Goal: Task Accomplishment & Management: Manage account settings

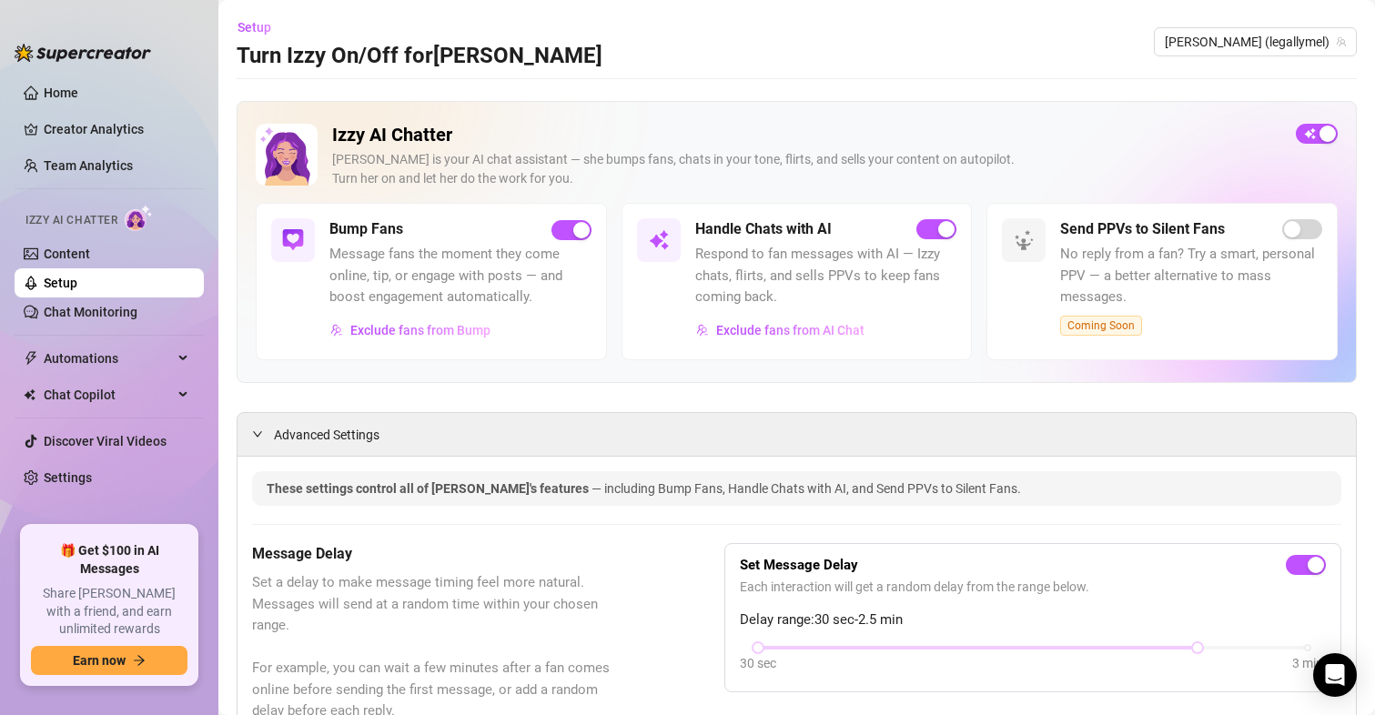
scroll to position [1925, 0]
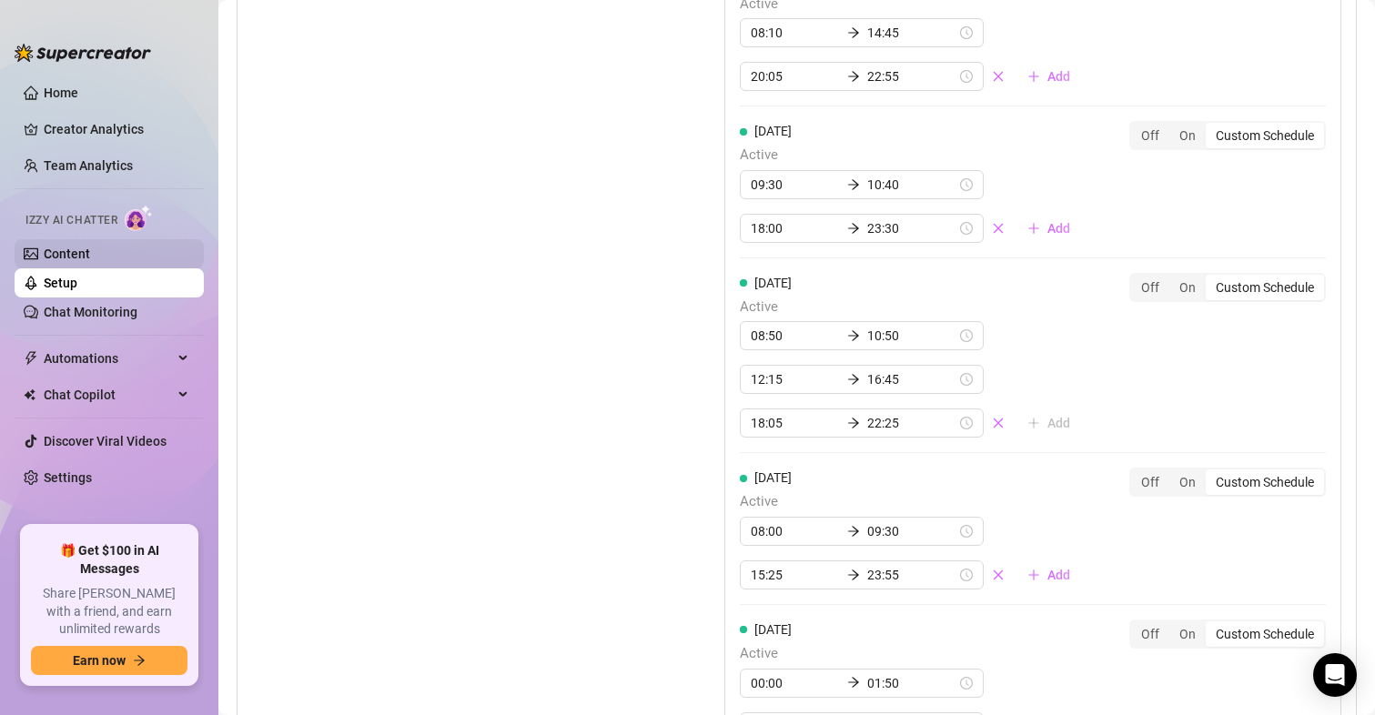
click at [85, 249] on link "Content" at bounding box center [67, 254] width 46 height 15
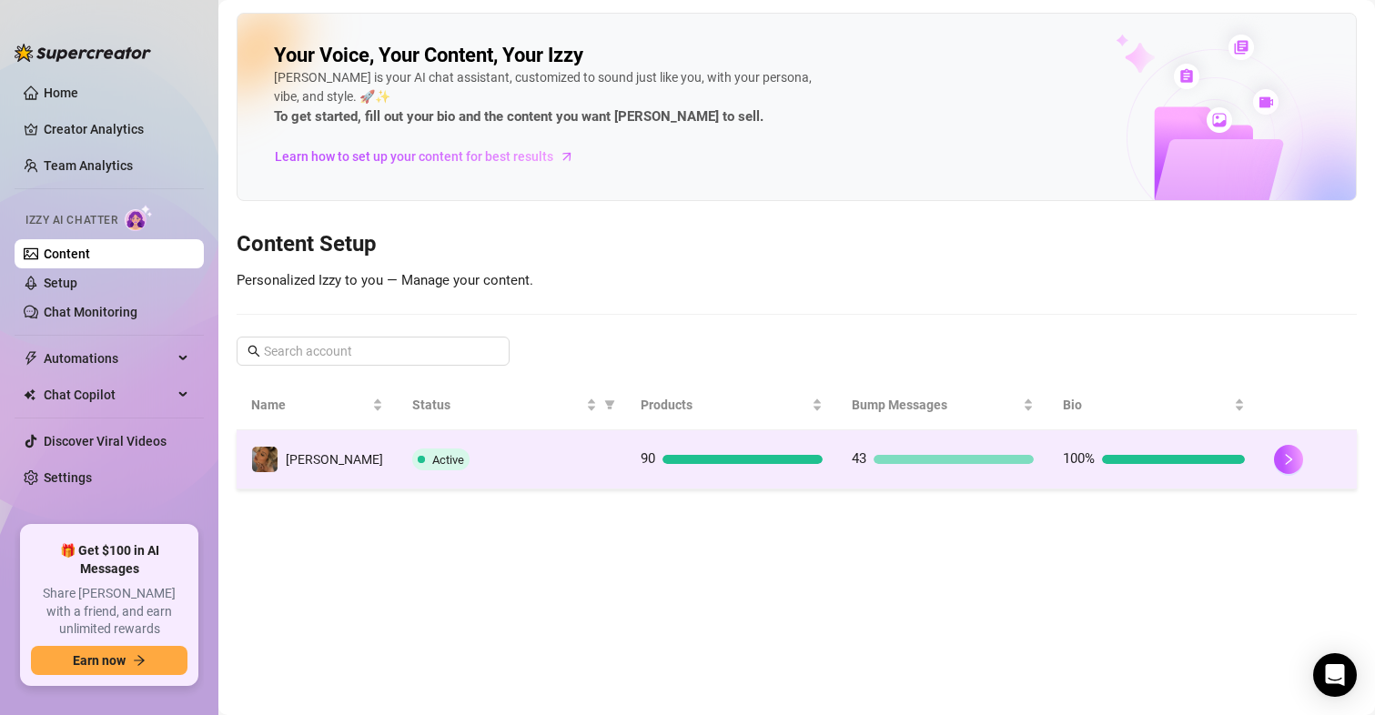
click at [744, 470] on td "90" at bounding box center [731, 459] width 211 height 59
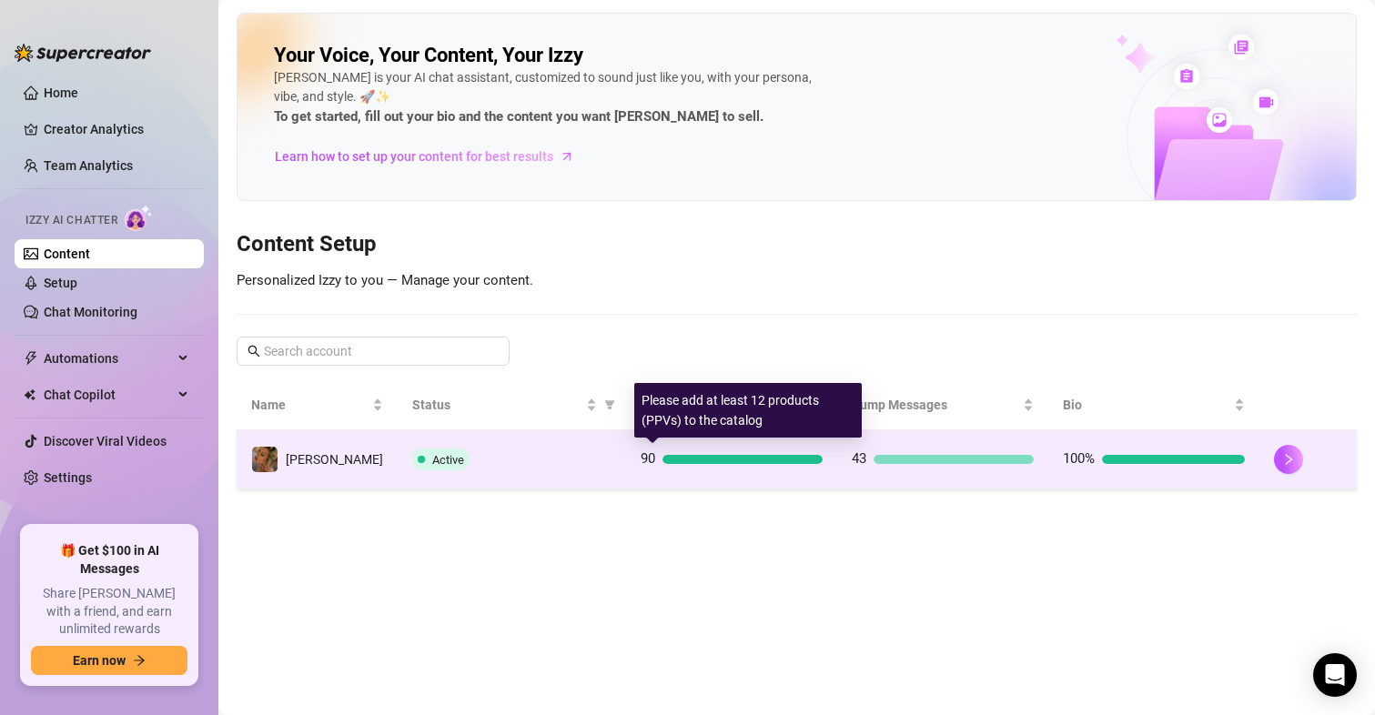
click at [744, 456] on div at bounding box center [742, 459] width 160 height 9
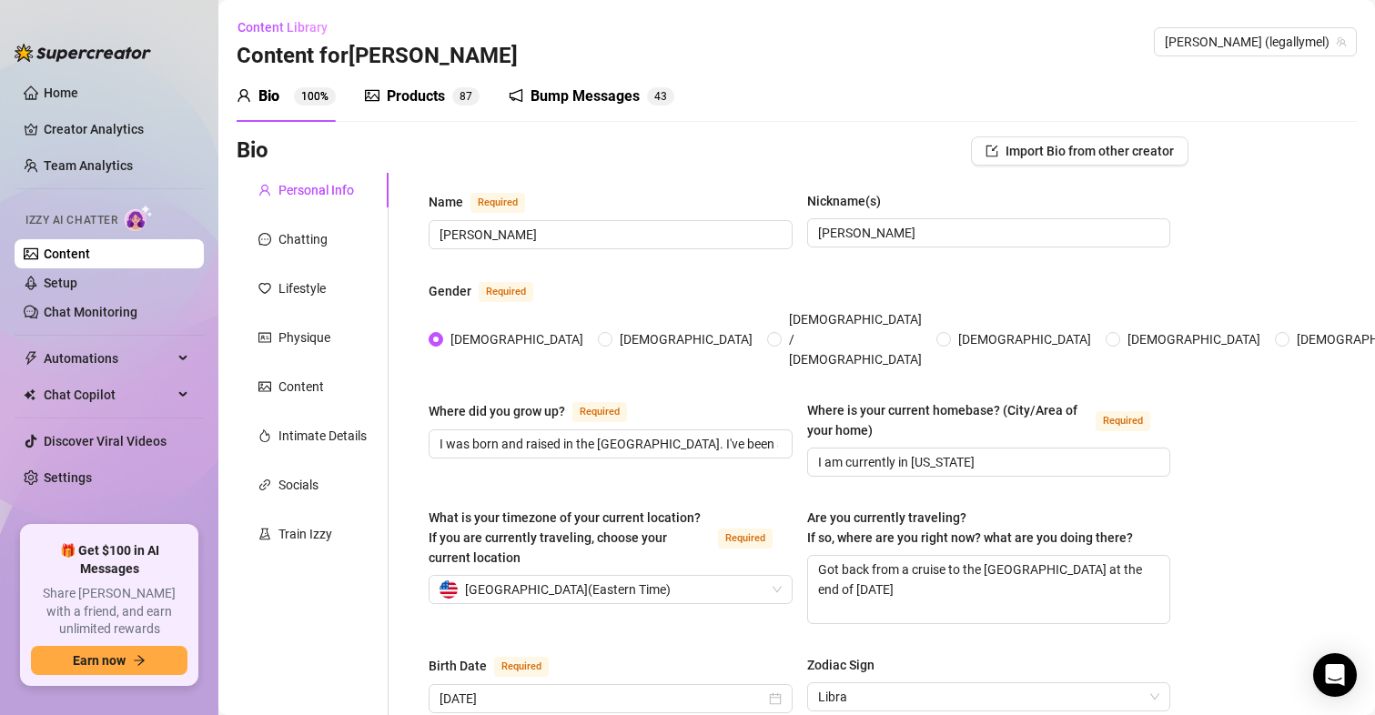
click at [398, 94] on div "Products" at bounding box center [416, 97] width 58 height 22
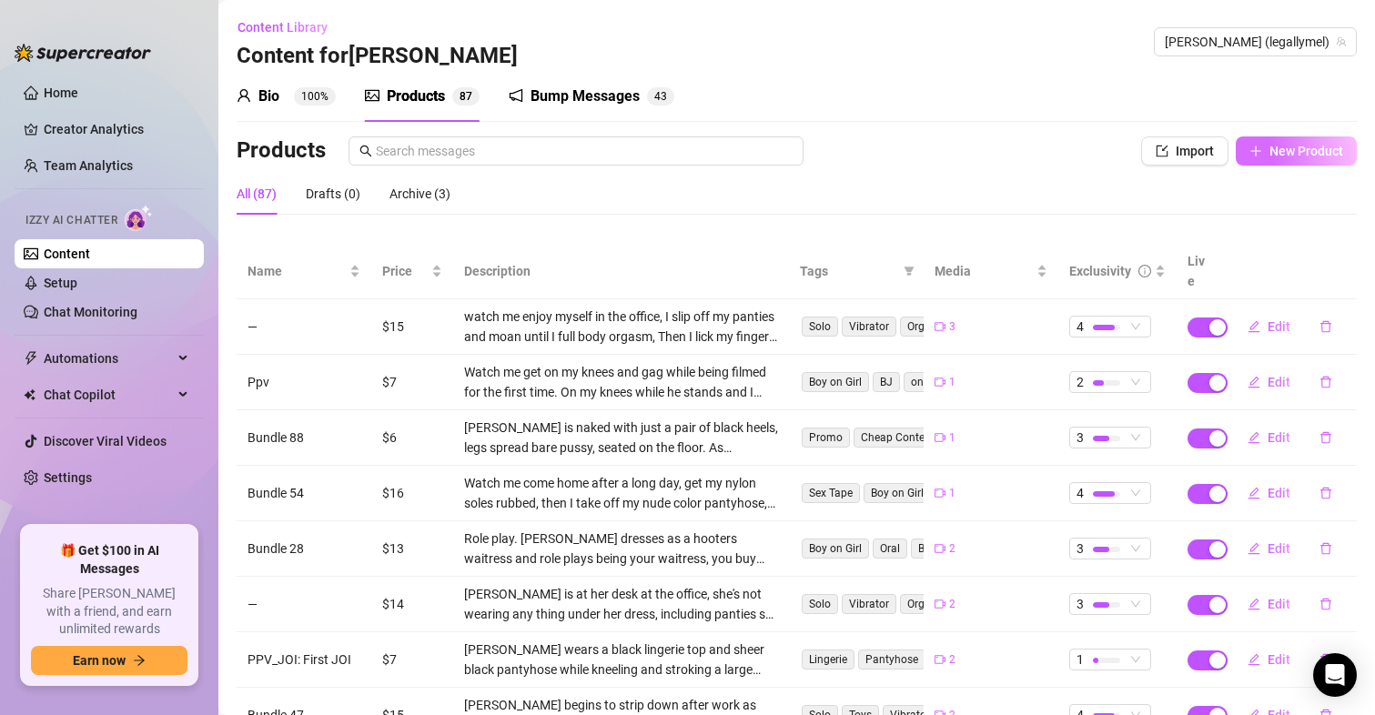
click at [1249, 152] on icon "plus" at bounding box center [1255, 151] width 13 height 13
type textarea "Type your message here..."
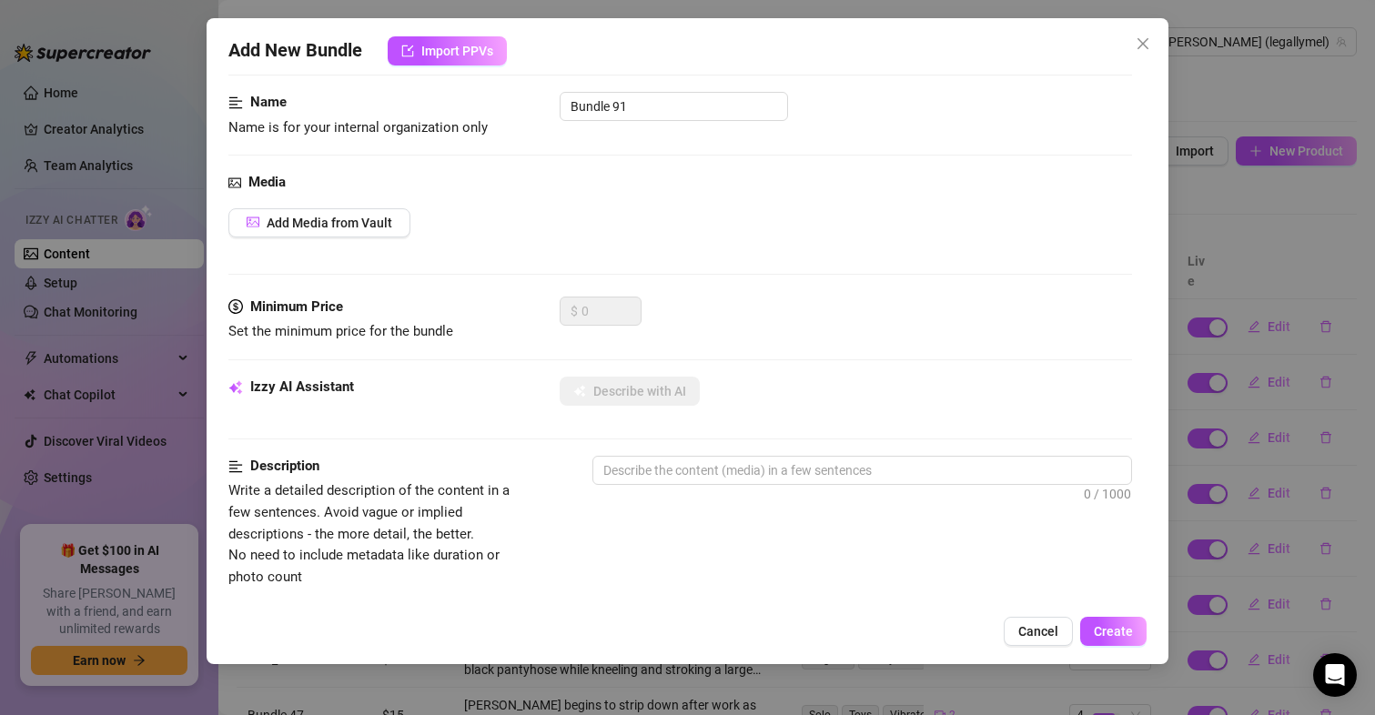
scroll to position [82, 0]
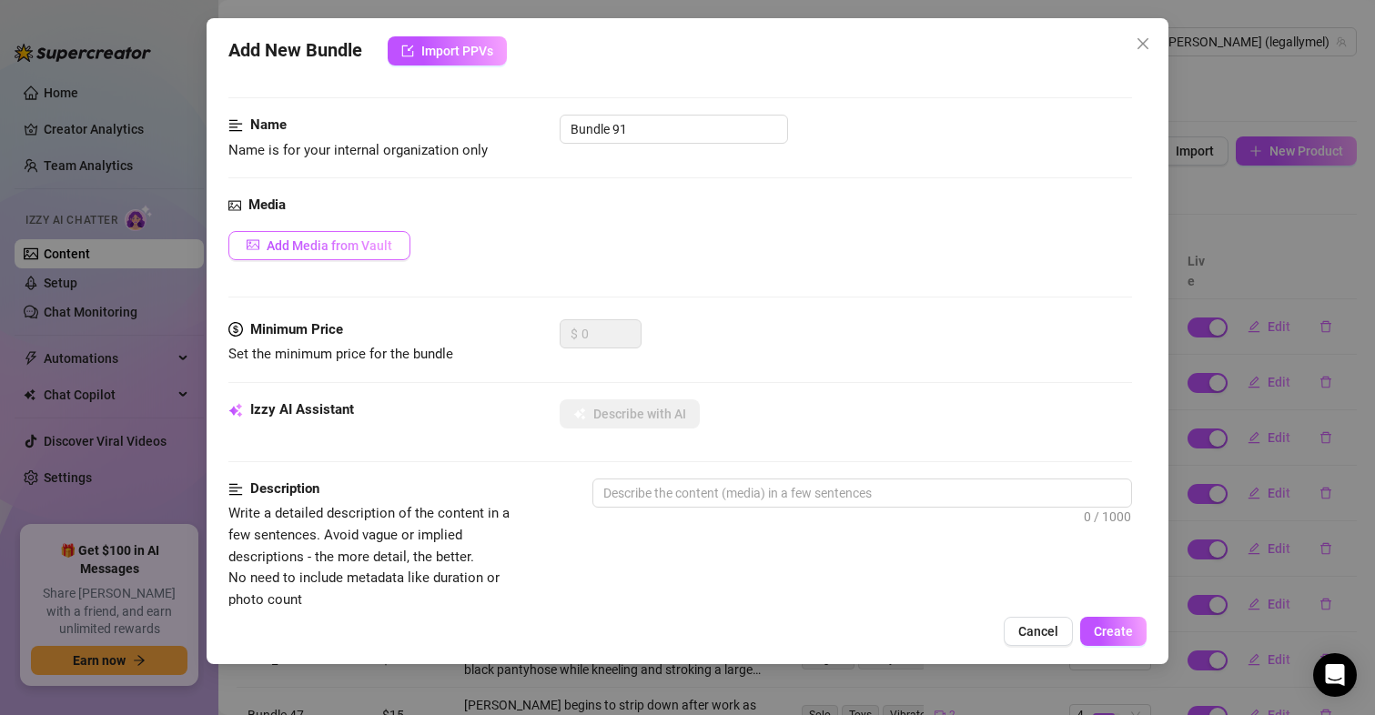
click at [381, 250] on span "Add Media from Vault" at bounding box center [330, 245] width 126 height 15
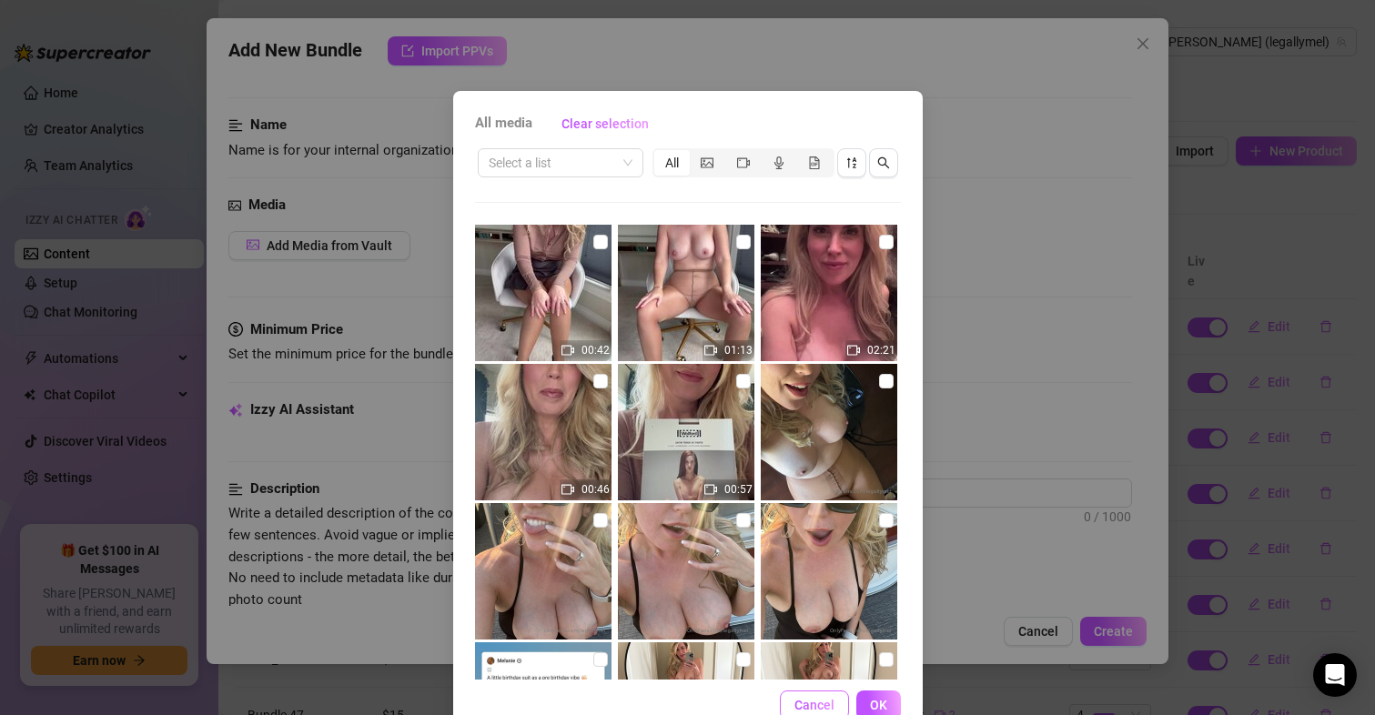
click at [828, 697] on button "Cancel" at bounding box center [814, 705] width 69 height 29
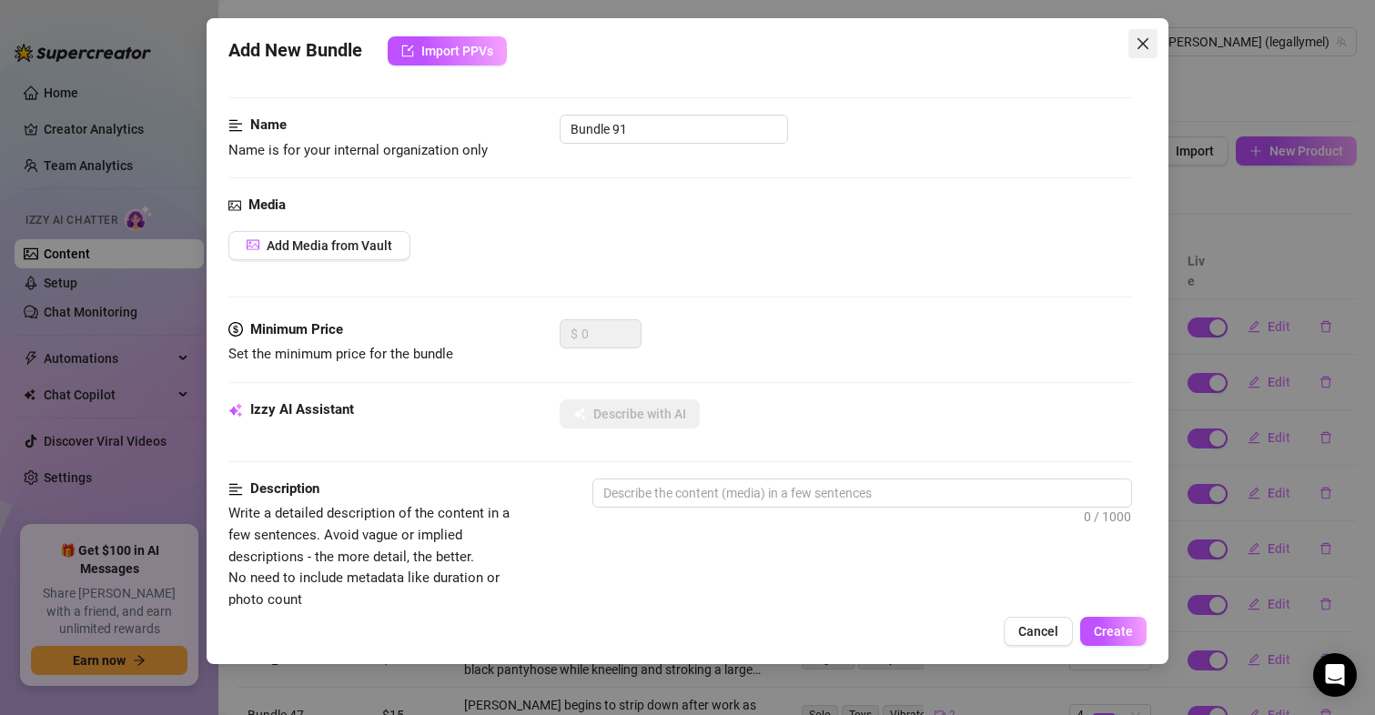
click at [1139, 47] on icon "close" at bounding box center [1142, 43] width 11 height 11
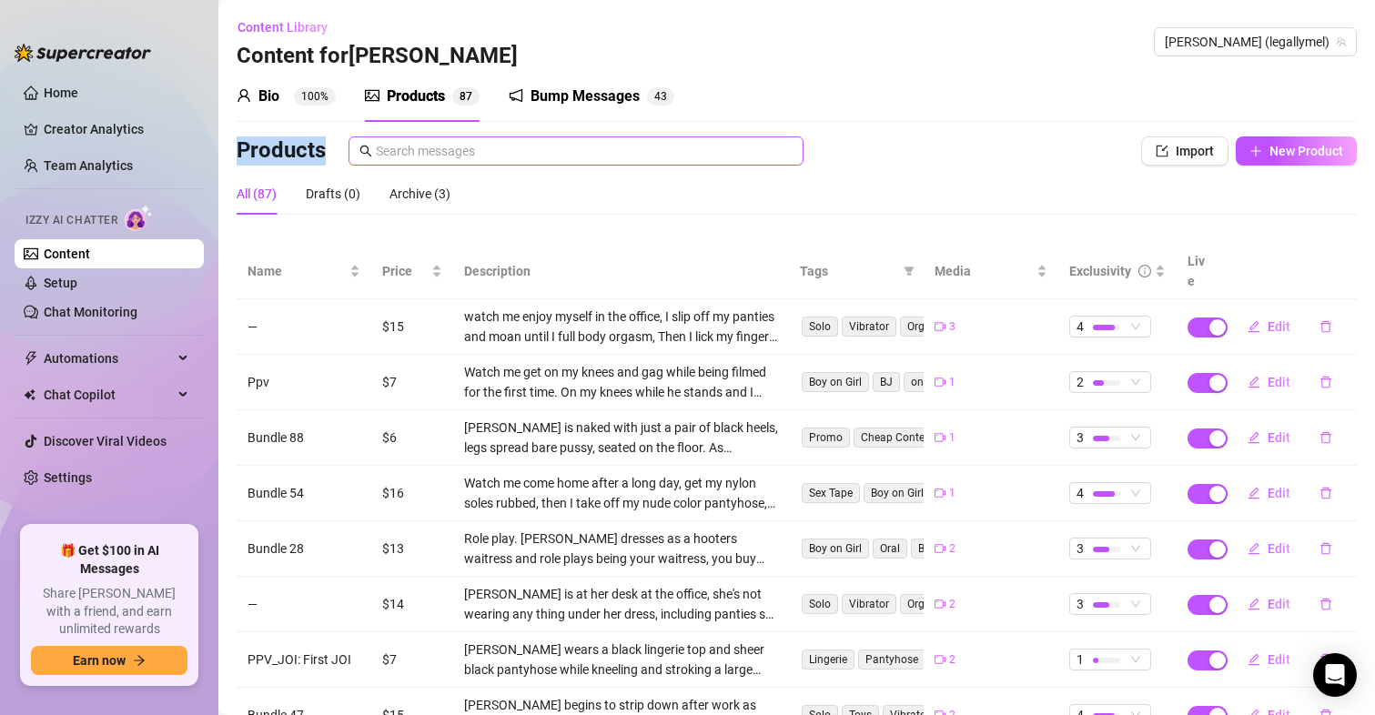
drag, startPoint x: 1019, startPoint y: 109, endPoint x: 777, endPoint y: 146, distance: 244.7
click at [777, 146] on div "Bio 100% Products 8 7 Bump Messages 4 3 Bio Import Bio from other creator Perso…" at bounding box center [797, 498] width 1120 height 854
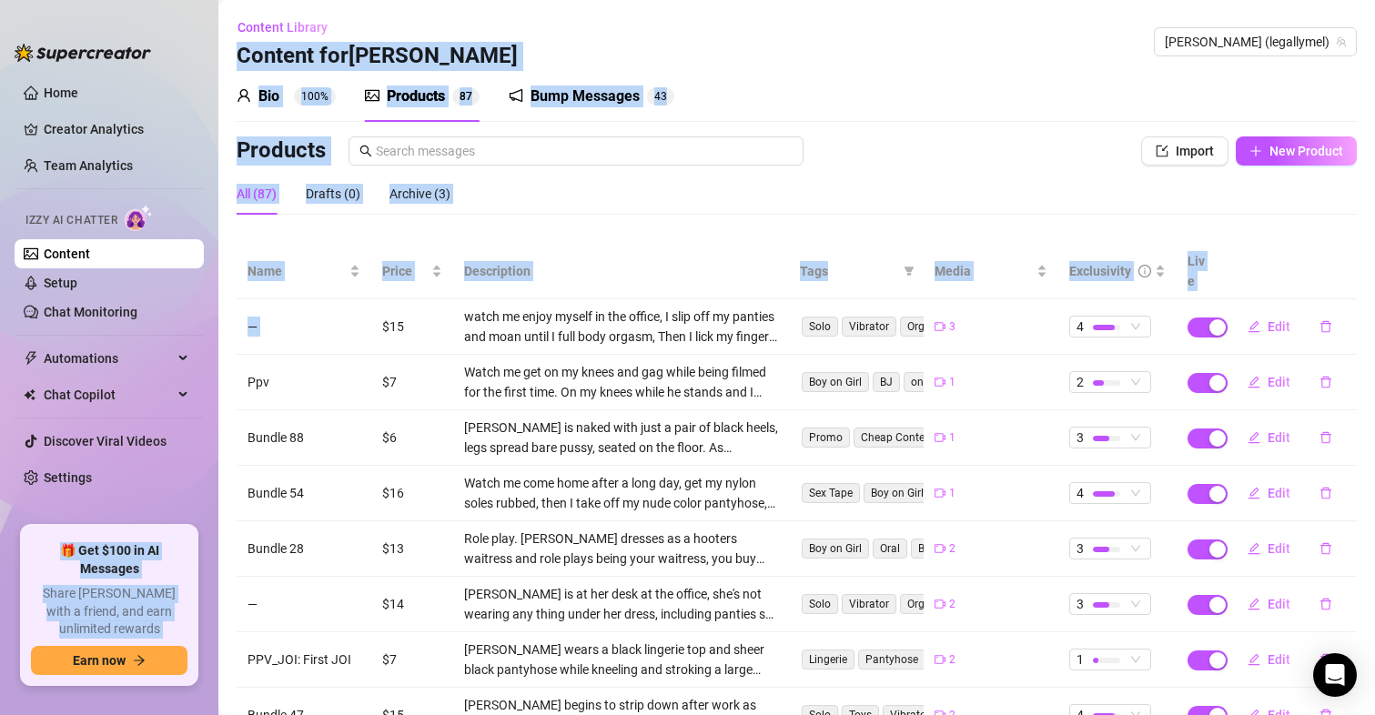
drag, startPoint x: 379, startPoint y: 303, endPoint x: 187, endPoint y: 223, distance: 208.8
click at [187, 223] on div "Home Creator Analytics Team Analytics Izzy AI Chatter Content Setup Chat Monito…" at bounding box center [687, 357] width 1375 height 715
drag, startPoint x: 187, startPoint y: 223, endPoint x: 47, endPoint y: 26, distance: 240.8
click at [47, 26] on div "Home Creator Analytics Team Analytics Izzy AI Chatter Content Setup Chat Monito…" at bounding box center [109, 357] width 189 height 682
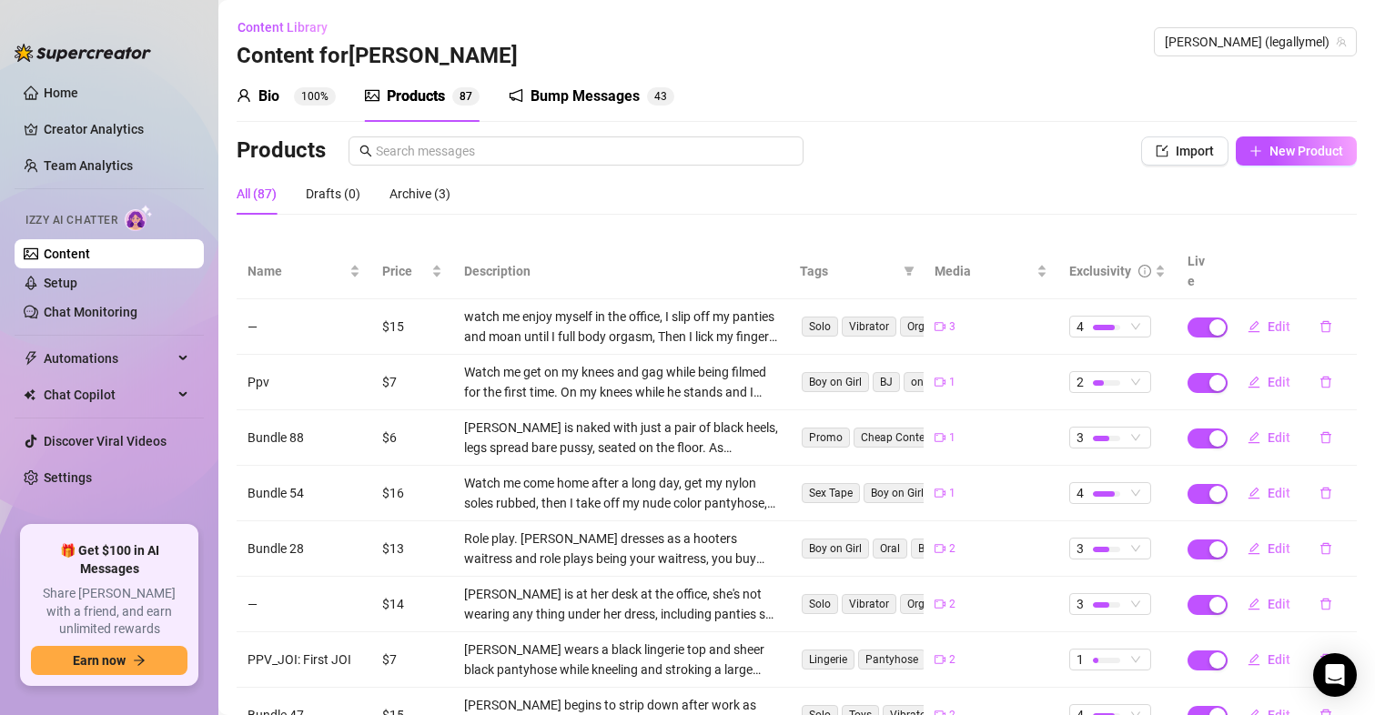
click at [47, 26] on div at bounding box center [83, 43] width 136 height 55
